Goal: Transaction & Acquisition: Purchase product/service

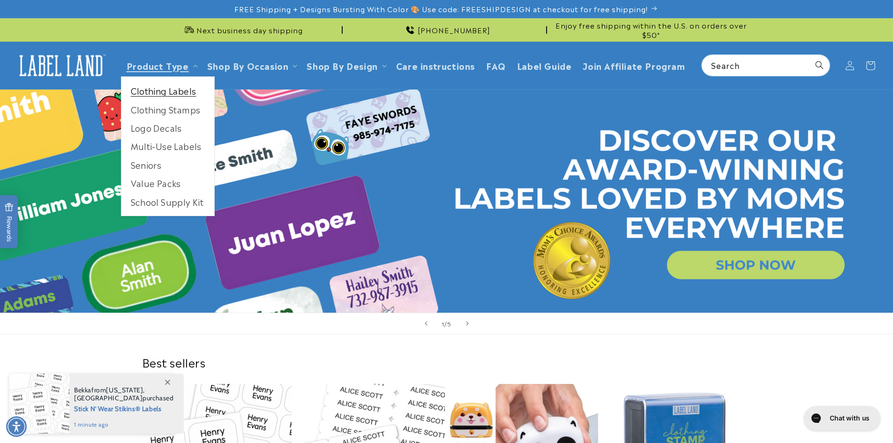
click at [149, 91] on link "Clothing Labels" at bounding box center [167, 91] width 93 height 18
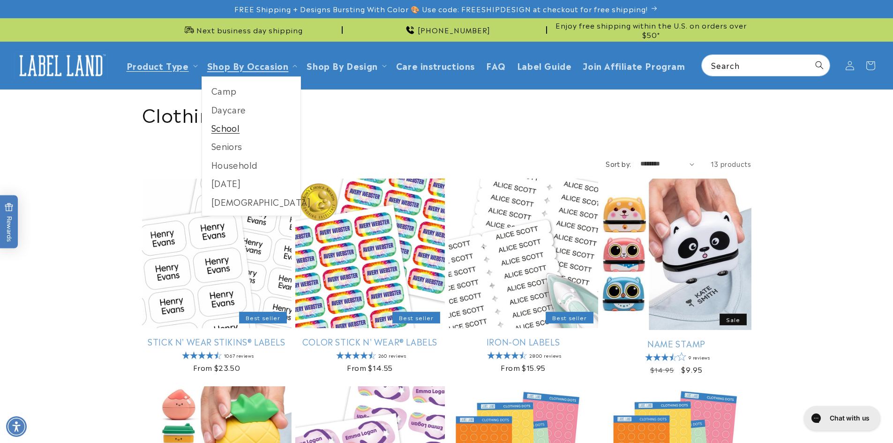
click at [226, 123] on link "School" at bounding box center [251, 128] width 99 height 18
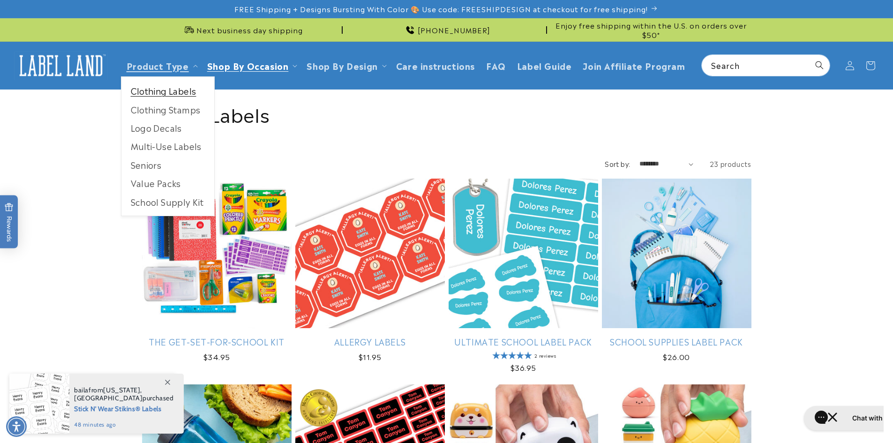
click at [172, 96] on link "Clothing Labels" at bounding box center [167, 91] width 93 height 18
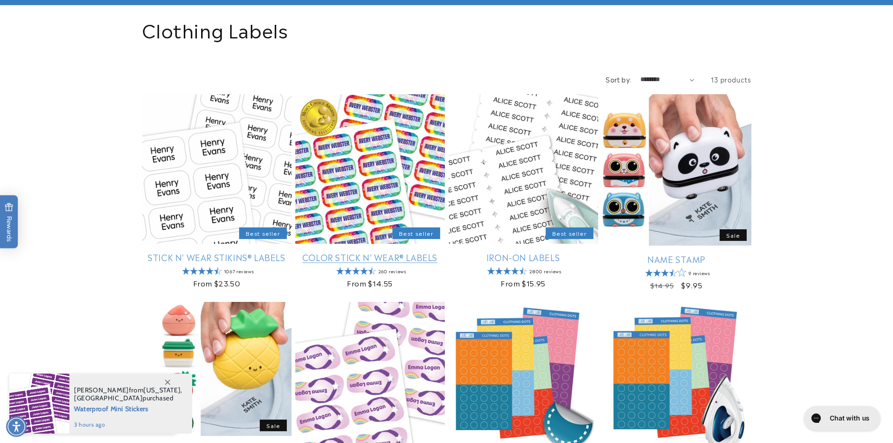
scroll to position [94, 0]
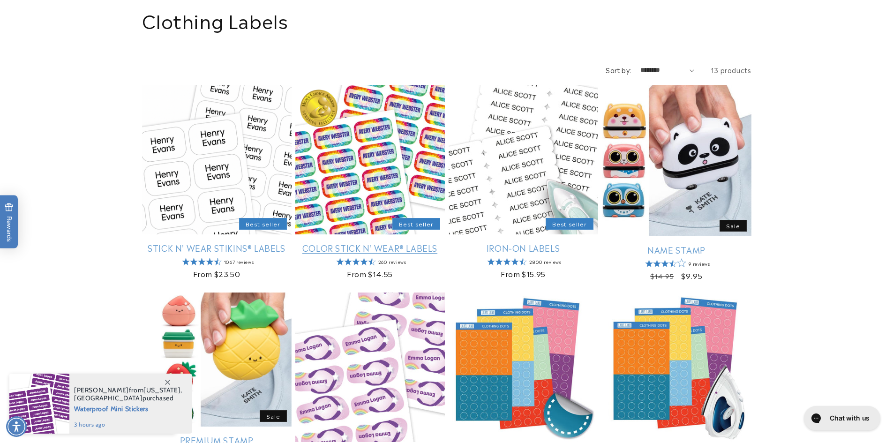
click at [328, 242] on link "Color Stick N' Wear® Labels" at bounding box center [370, 247] width 150 height 11
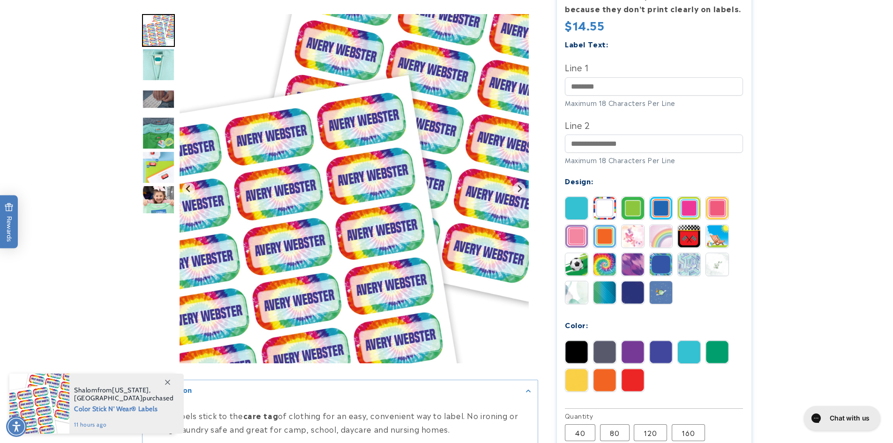
click at [602, 225] on img at bounding box center [605, 236] width 23 height 23
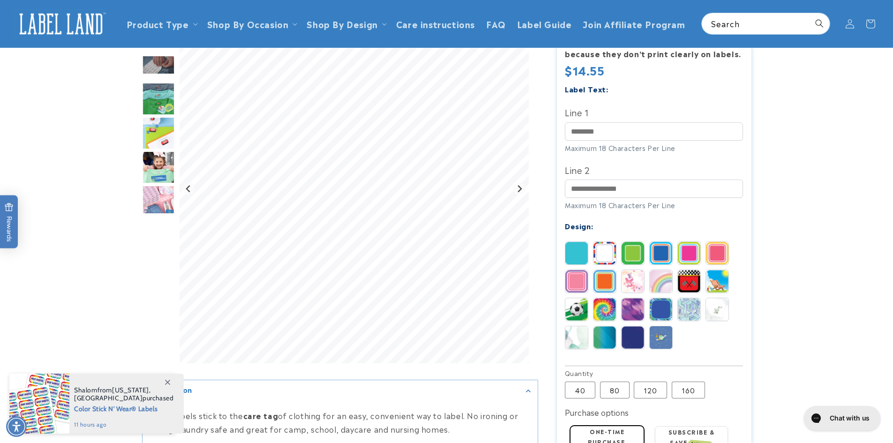
scroll to position [234, 0]
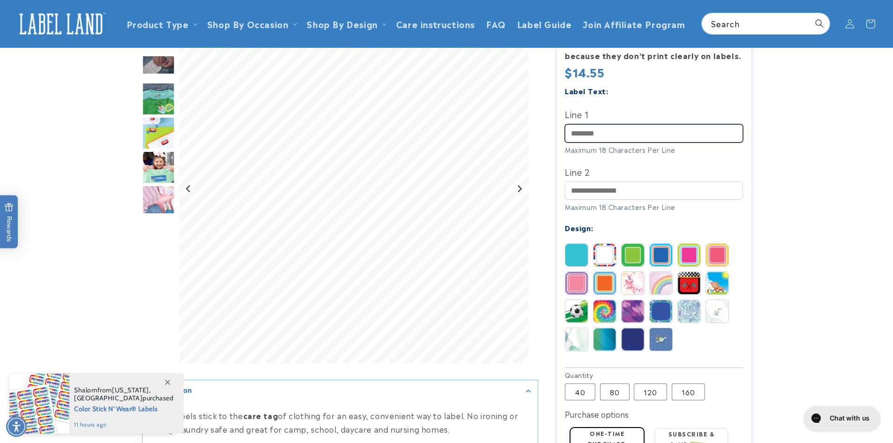
click at [611, 126] on input "Line 1" at bounding box center [654, 133] width 178 height 18
type input "**********"
click at [160, 110] on img "Go to slide 4" at bounding box center [158, 99] width 33 height 33
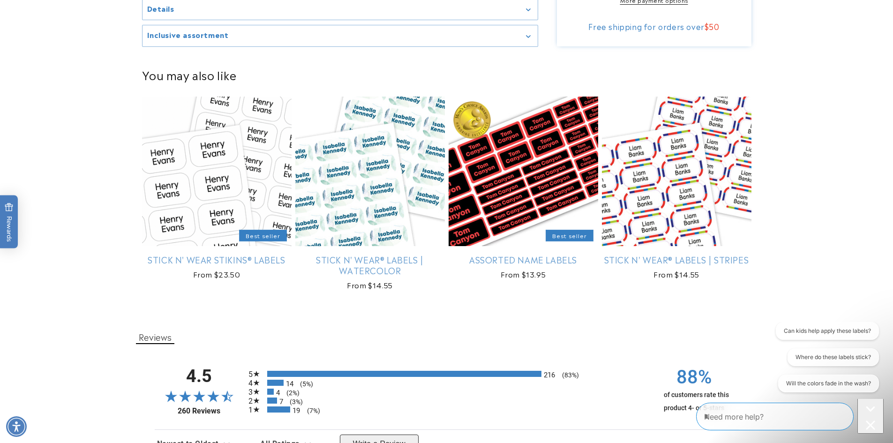
scroll to position [797, 0]
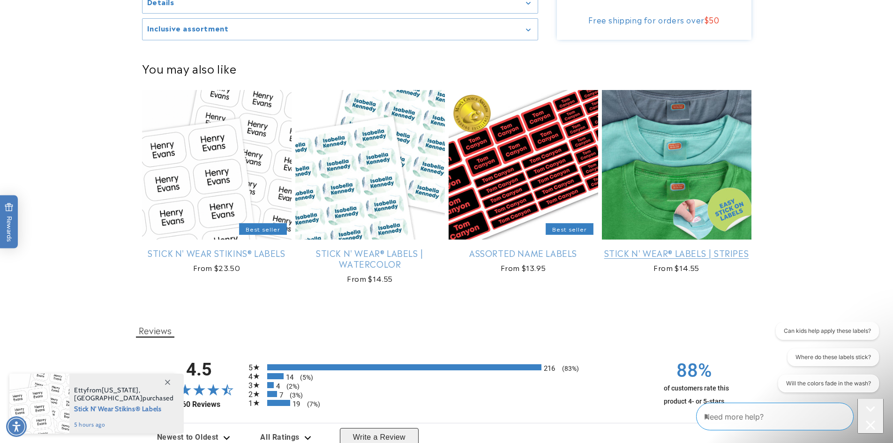
click at [743, 248] on link "Stick N' Wear® Labels | Stripes" at bounding box center [677, 253] width 150 height 11
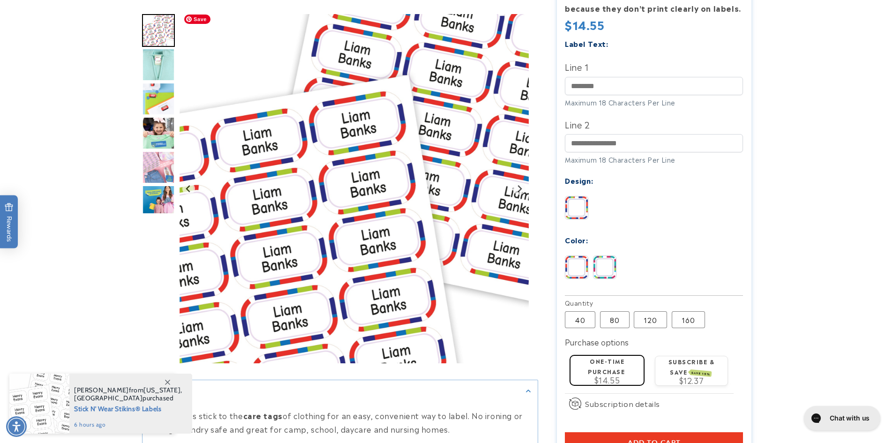
scroll to position [281, 0]
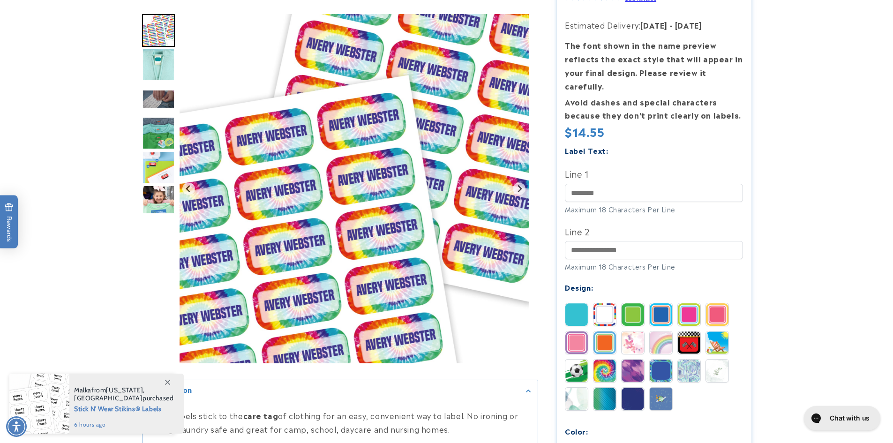
scroll to position [141, 0]
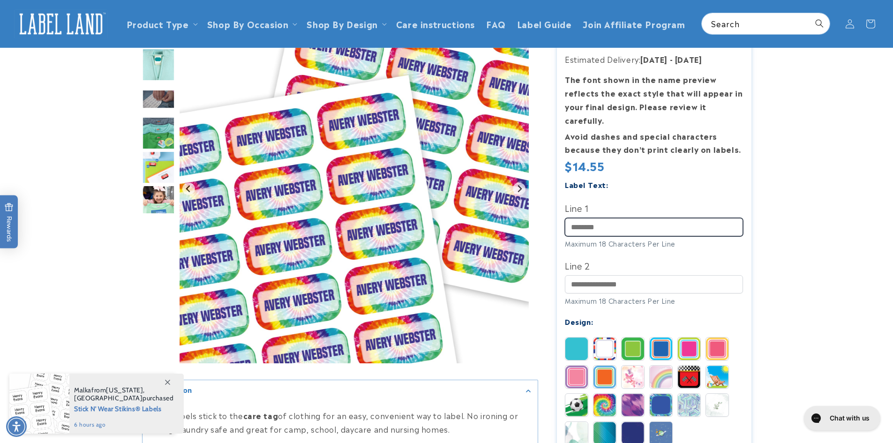
click at [632, 218] on input "Line 1" at bounding box center [654, 227] width 178 height 18
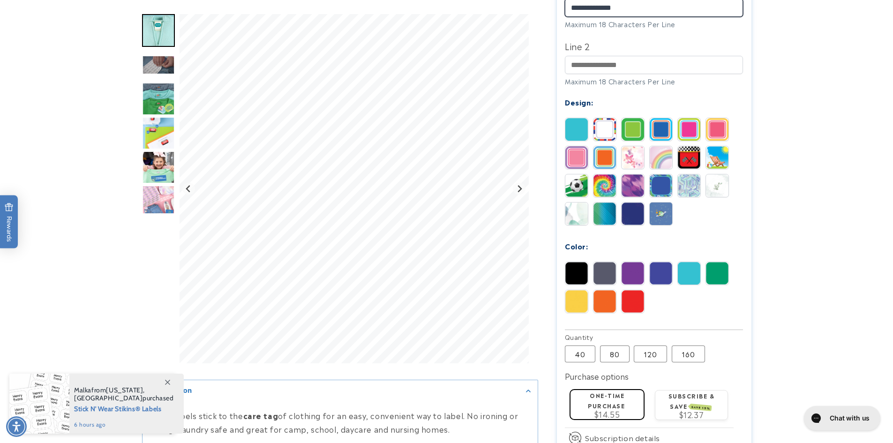
scroll to position [375, 0]
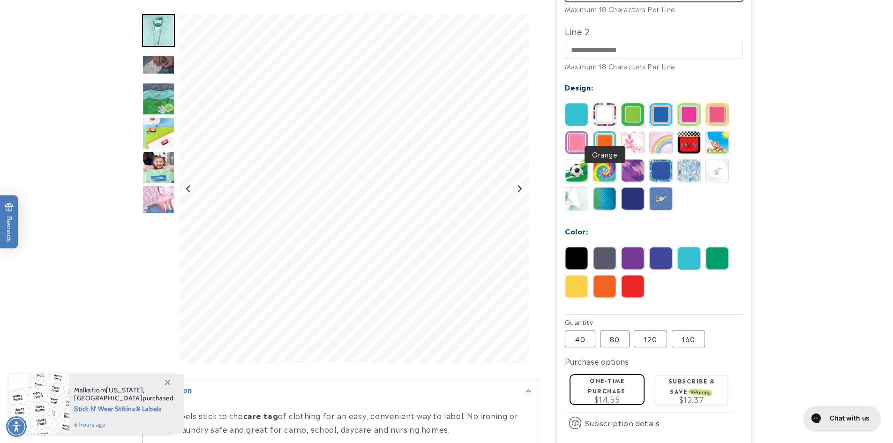
type input "**********"
click at [604, 133] on img at bounding box center [605, 142] width 23 height 23
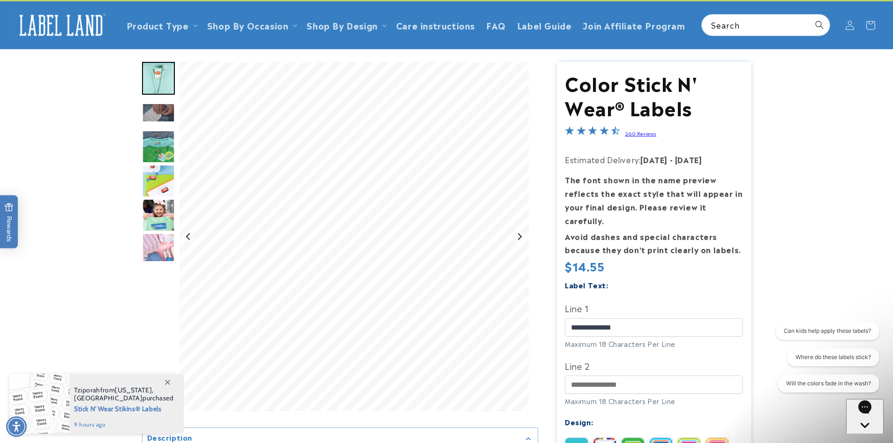
scroll to position [0, 0]
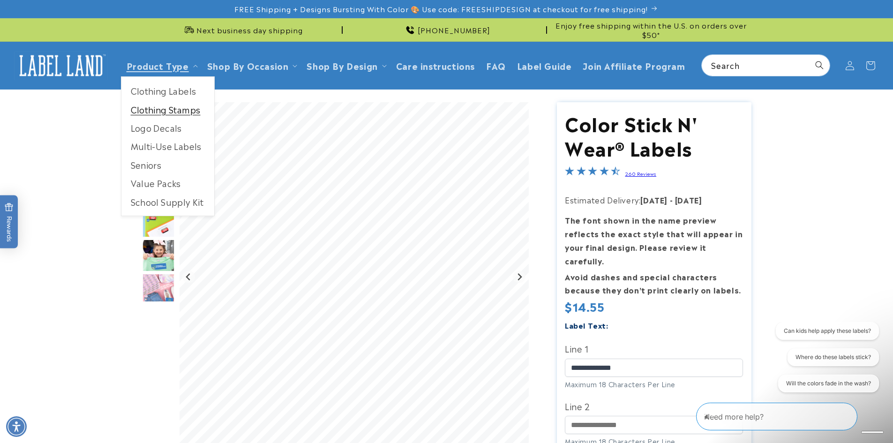
click at [180, 112] on link "Clothing Stamps" at bounding box center [167, 109] width 93 height 18
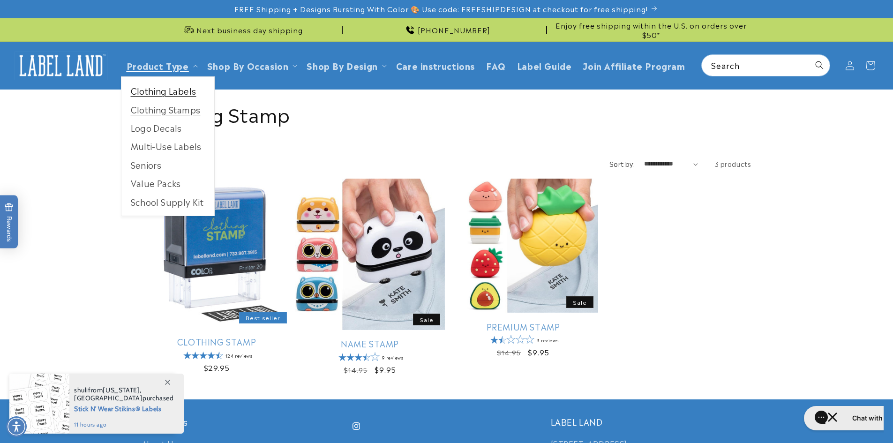
click at [173, 89] on link "Clothing Labels" at bounding box center [167, 91] width 93 height 18
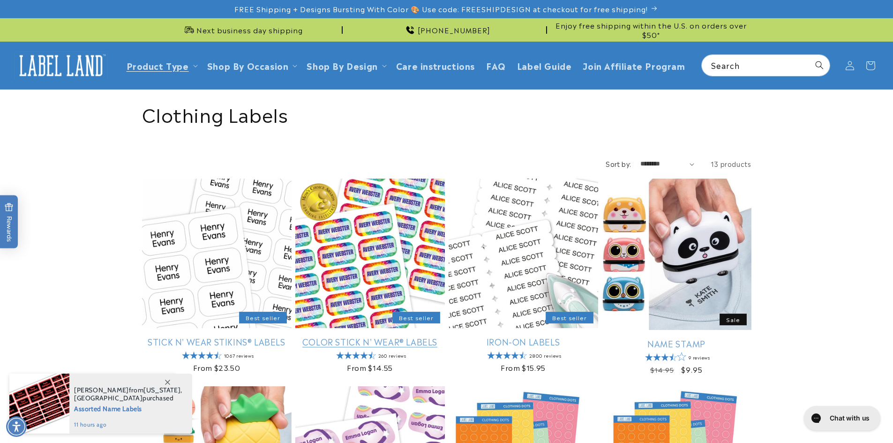
click at [324, 336] on link "Color Stick N' Wear® Labels" at bounding box center [370, 341] width 150 height 11
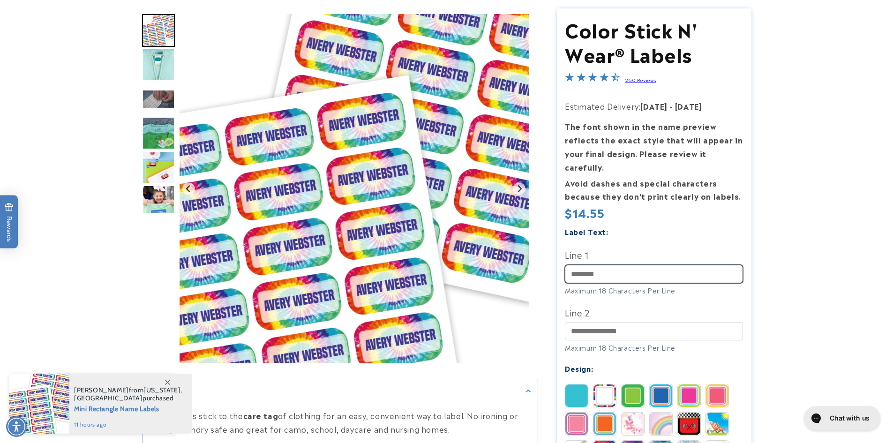
click at [663, 265] on input "Line 1" at bounding box center [654, 274] width 178 height 18
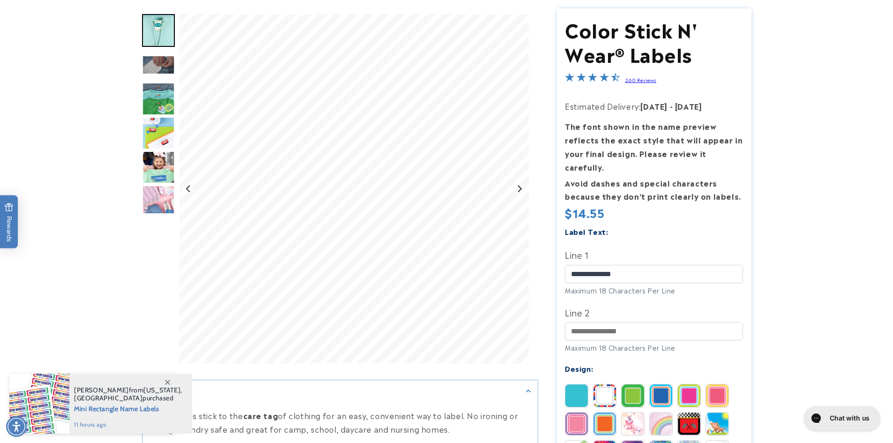
click at [777, 256] on product-info at bounding box center [446, 415] width 893 height 839
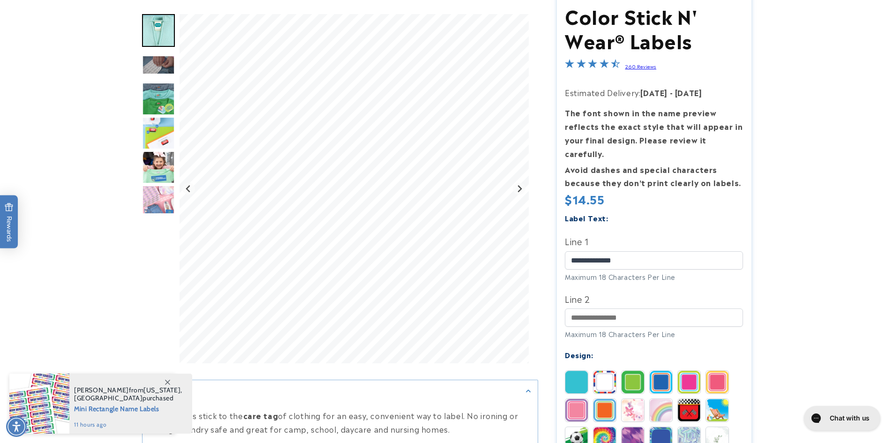
scroll to position [188, 0]
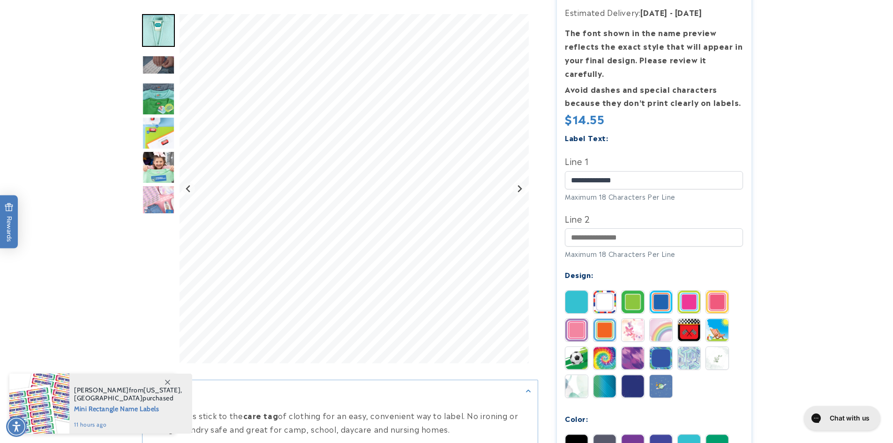
click at [605, 324] on img at bounding box center [605, 330] width 23 height 23
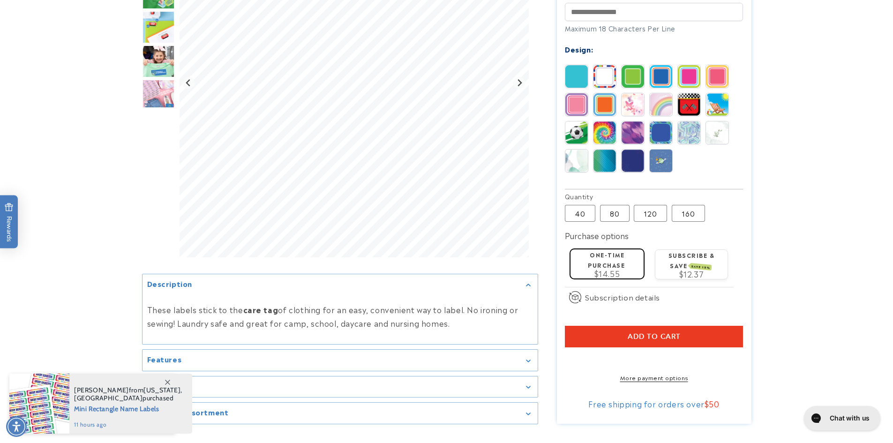
scroll to position [422, 0]
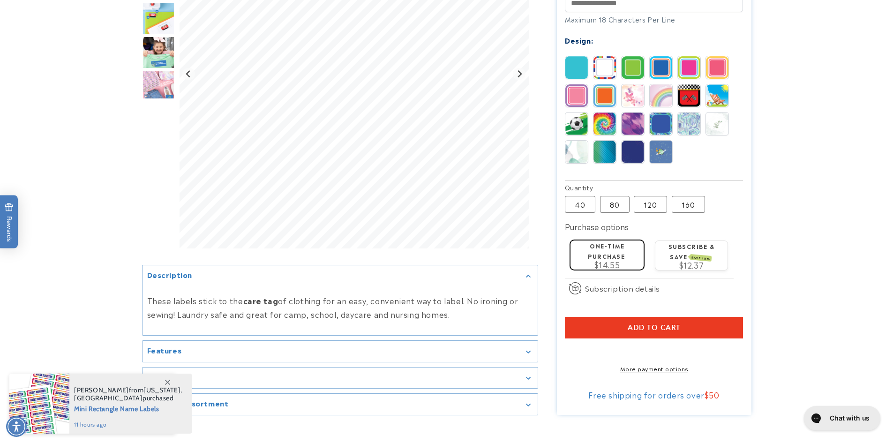
click at [699, 317] on button "Add to cart" at bounding box center [654, 328] width 178 height 22
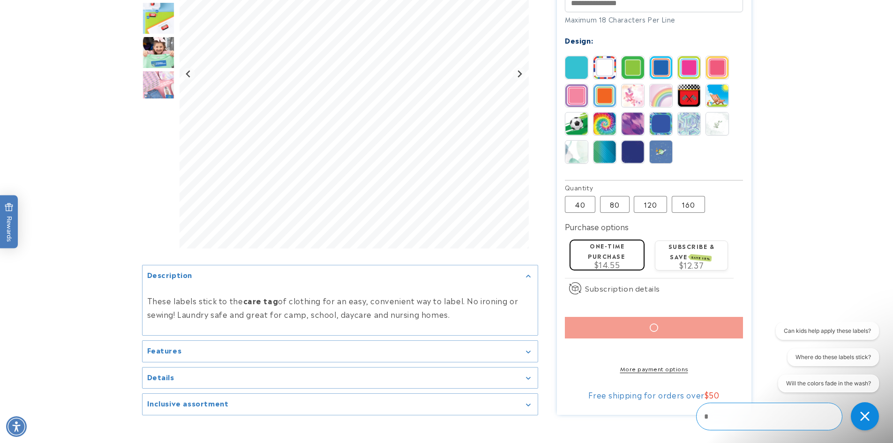
scroll to position [0, 0]
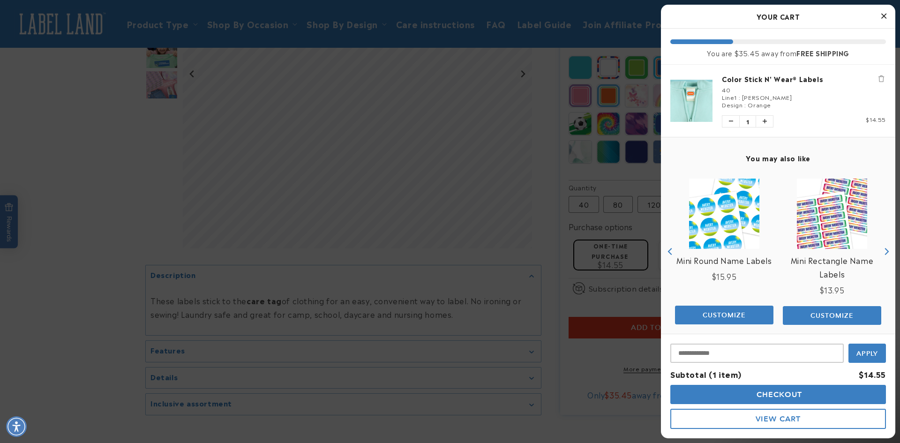
click at [532, 131] on div at bounding box center [450, 221] width 900 height 443
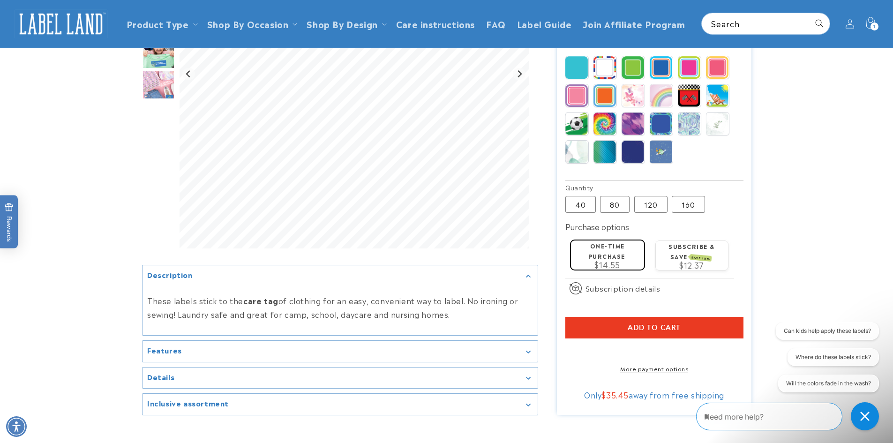
scroll to position [234, 0]
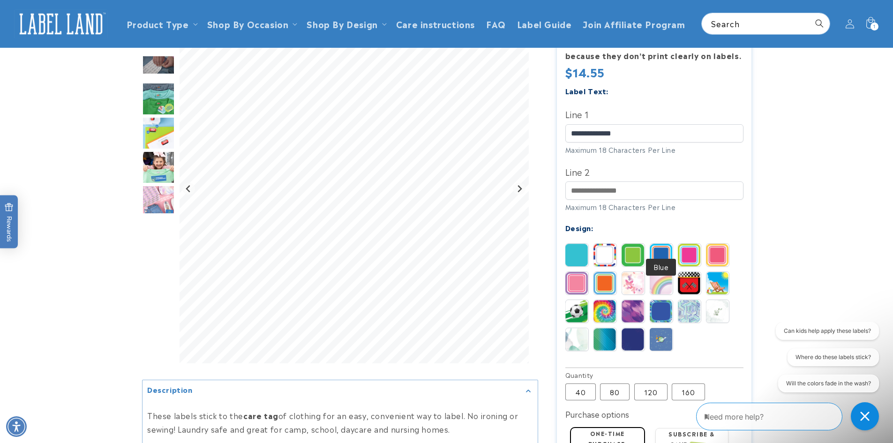
click at [665, 244] on img at bounding box center [661, 255] width 23 height 23
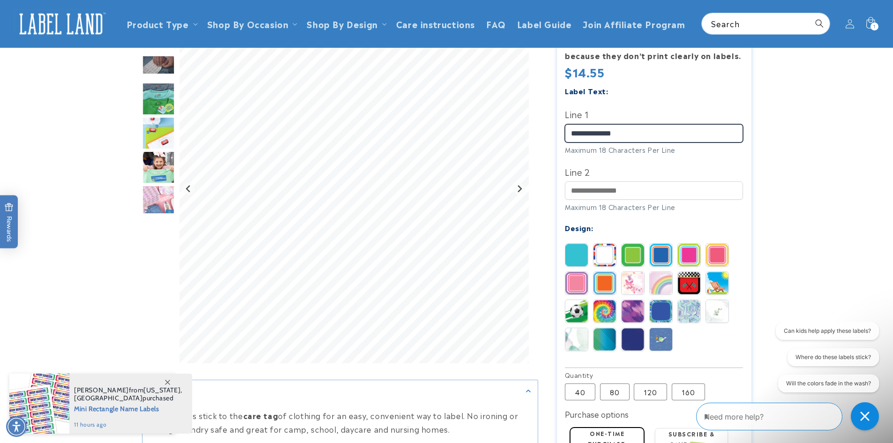
drag, startPoint x: 594, startPoint y: 122, endPoint x: 548, endPoint y: 124, distance: 46.0
click at [548, 125] on div "Color Stick N' Wear® Labels Color Stick N' Wear® Labels 260 Reviews Estimated D…" at bounding box center [644, 235] width 213 height 735
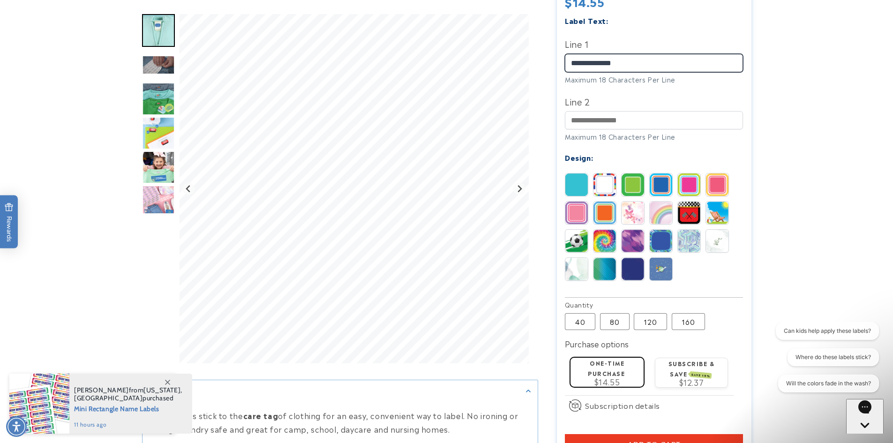
scroll to position [375, 0]
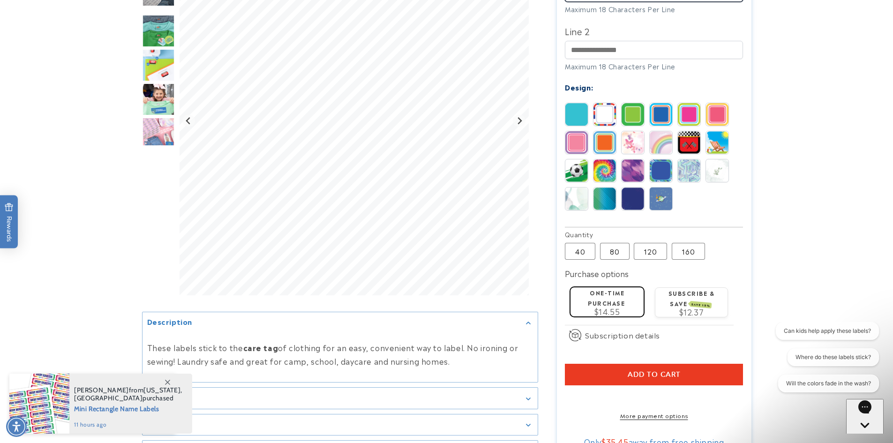
type input "**********"
click at [692, 364] on button "Add to cart" at bounding box center [654, 375] width 178 height 22
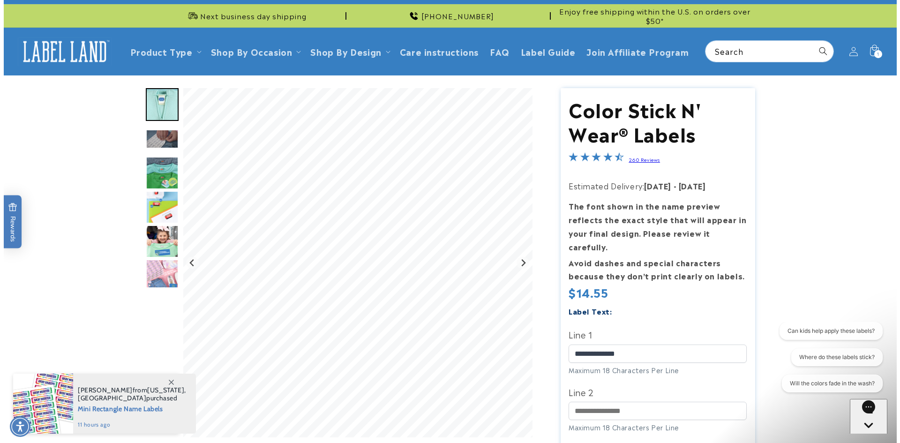
scroll to position [0, 0]
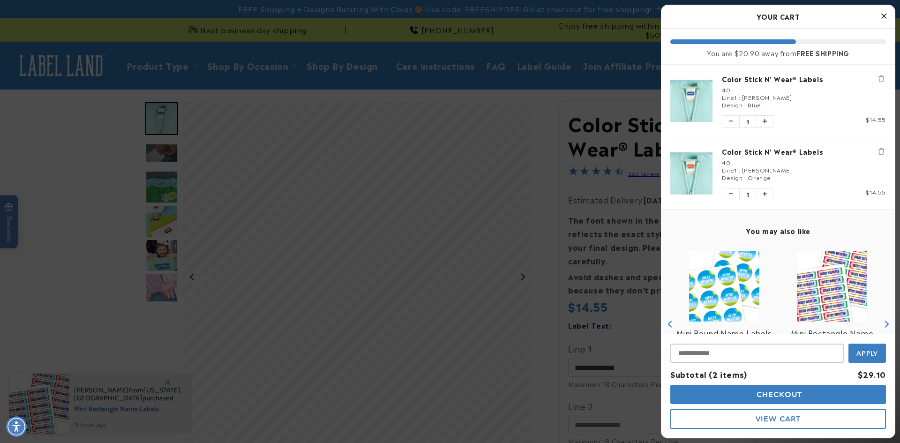
click at [885, 17] on icon "Close Cart" at bounding box center [884, 16] width 5 height 8
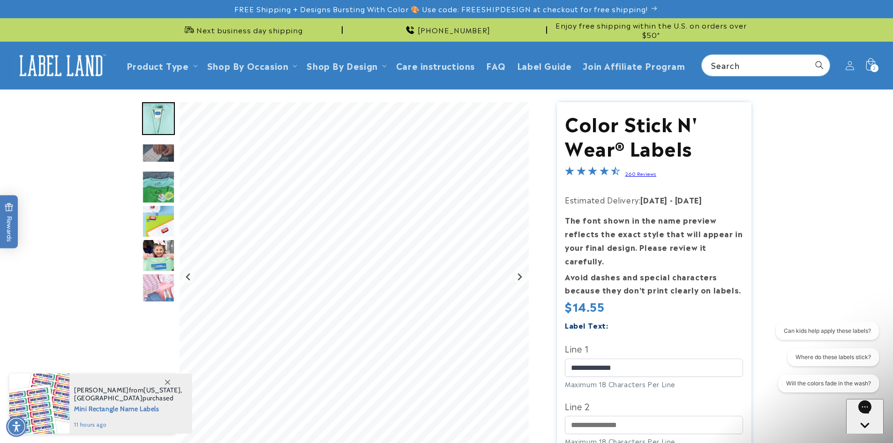
click at [868, 59] on icon at bounding box center [871, 65] width 22 height 22
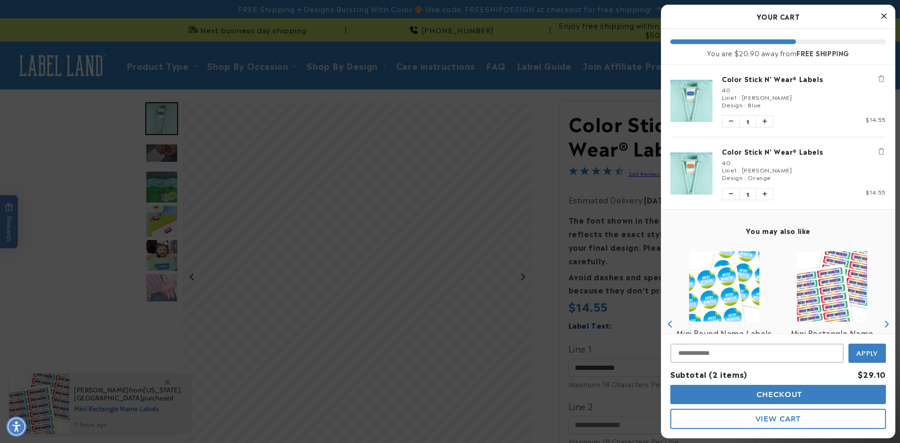
click at [770, 399] on button "Checkout" at bounding box center [779, 394] width 216 height 19
